Goal: Task Accomplishment & Management: Manage account settings

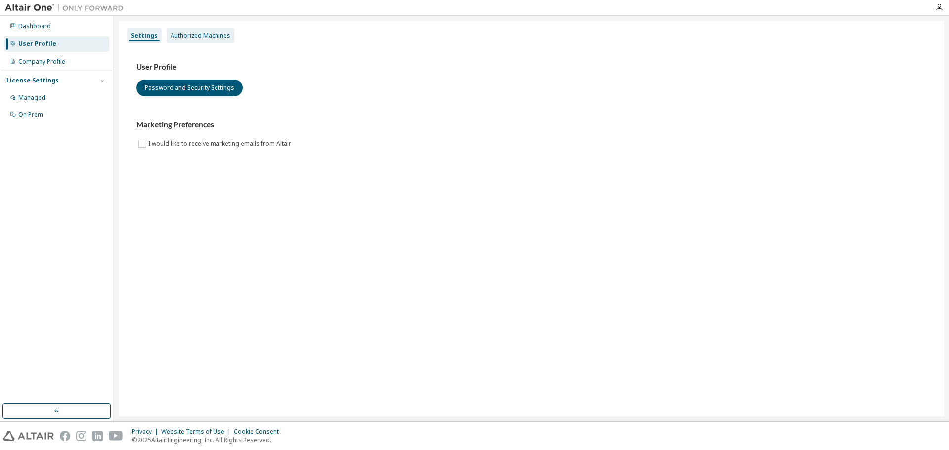
click at [214, 35] on div "Authorized Machines" at bounding box center [200, 36] width 60 height 8
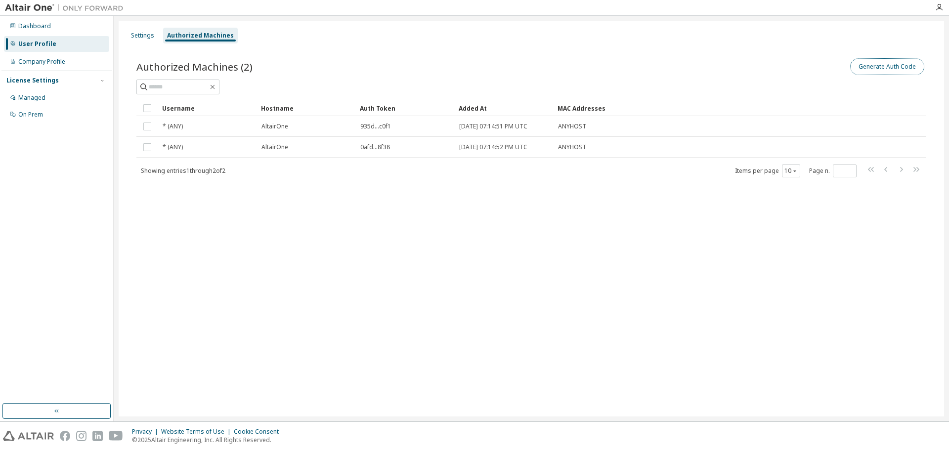
click at [875, 66] on button "Generate Auth Code" at bounding box center [887, 66] width 74 height 17
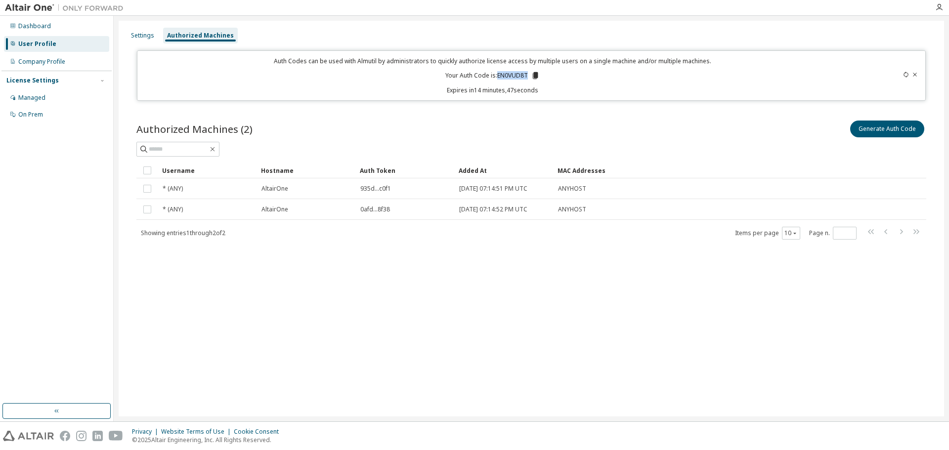
drag, startPoint x: 497, startPoint y: 74, endPoint x: 527, endPoint y: 74, distance: 30.6
click at [527, 74] on p "Your Auth Code is: EN0VUD8T" at bounding box center [492, 75] width 94 height 9
copy p "EN0VUD8T"
click at [880, 128] on button "Generate Auth Code" at bounding box center [887, 129] width 74 height 17
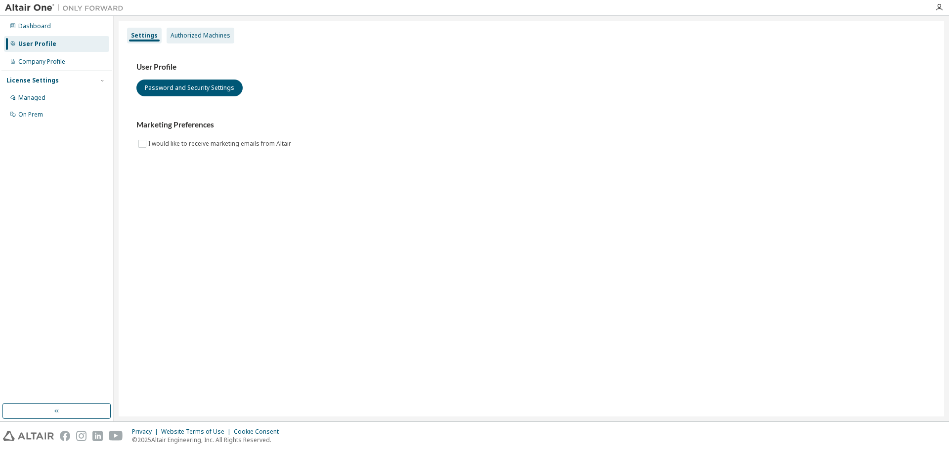
click at [190, 33] on div "Authorized Machines" at bounding box center [200, 36] width 60 height 8
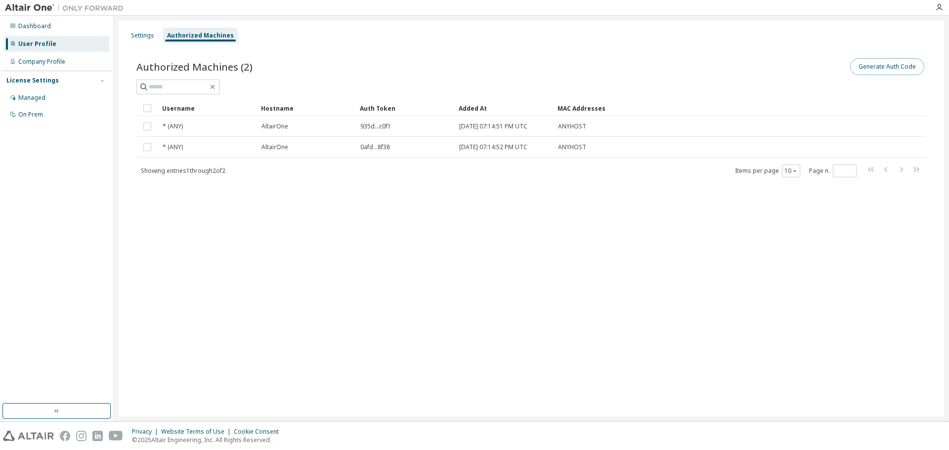
click at [881, 65] on button "Generate Auth Code" at bounding box center [887, 66] width 74 height 17
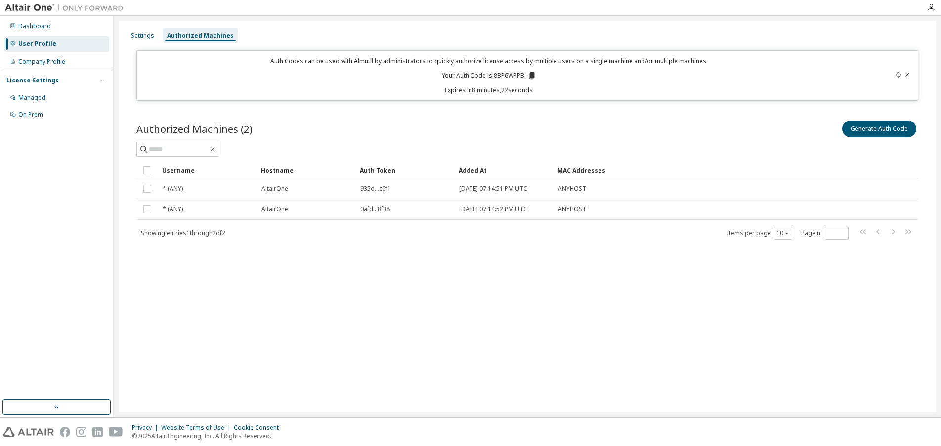
click at [897, 76] on icon at bounding box center [898, 75] width 6 height 6
